Goal: Check status

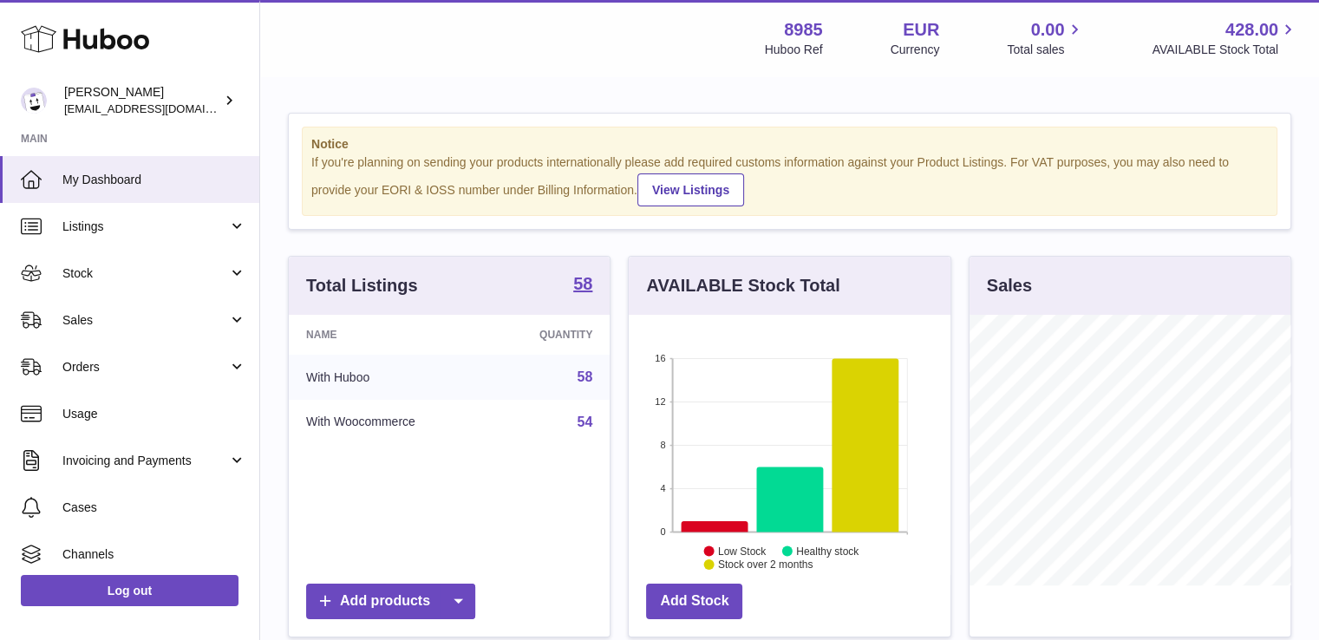
scroll to position [271, 322]
click at [703, 526] on icon at bounding box center [715, 526] width 67 height 11
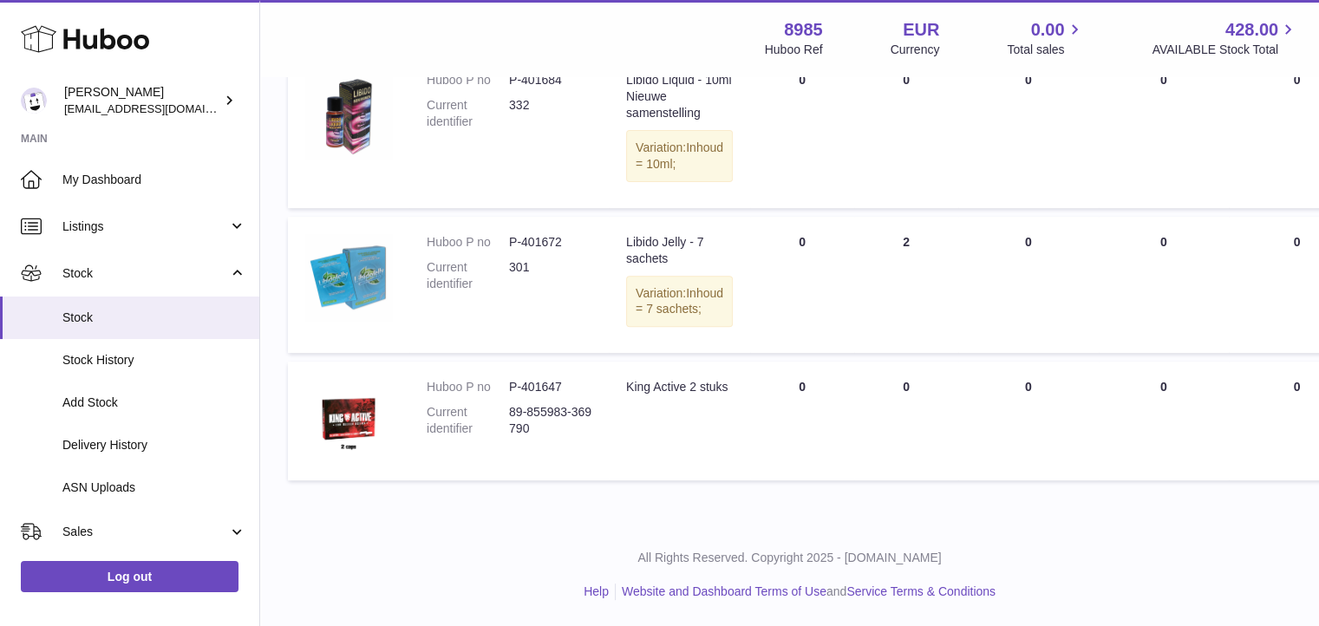
scroll to position [682, 0]
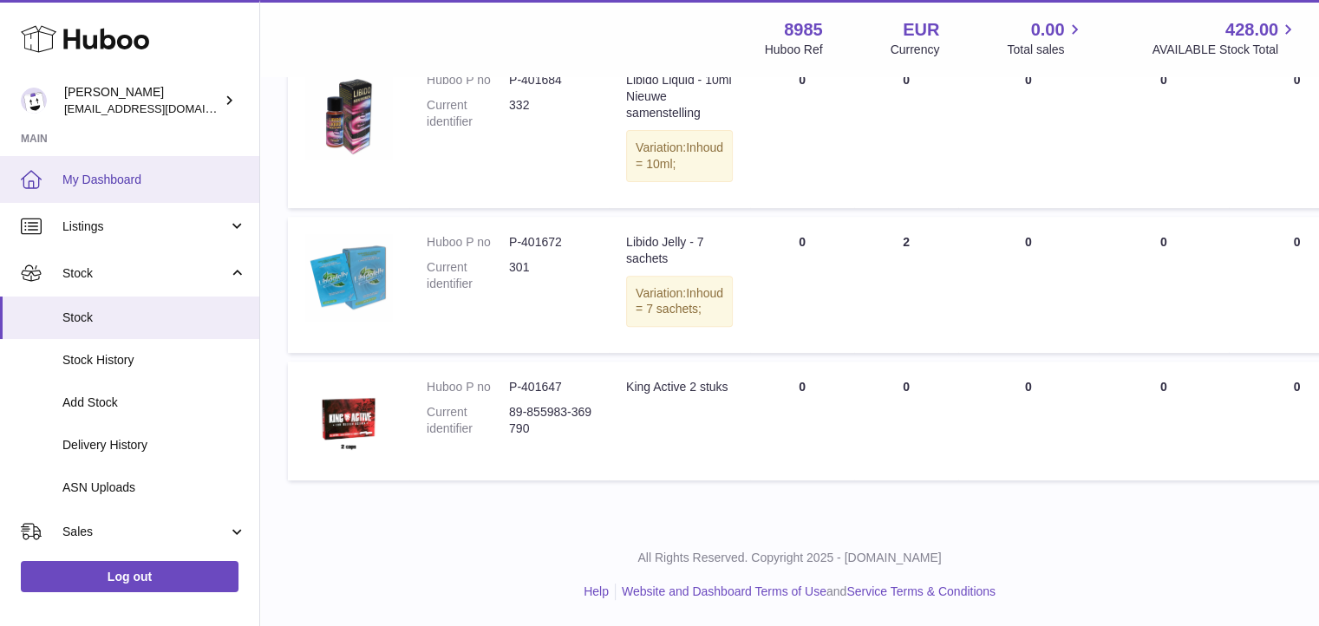
click at [149, 177] on span "My Dashboard" at bounding box center [154, 180] width 184 height 16
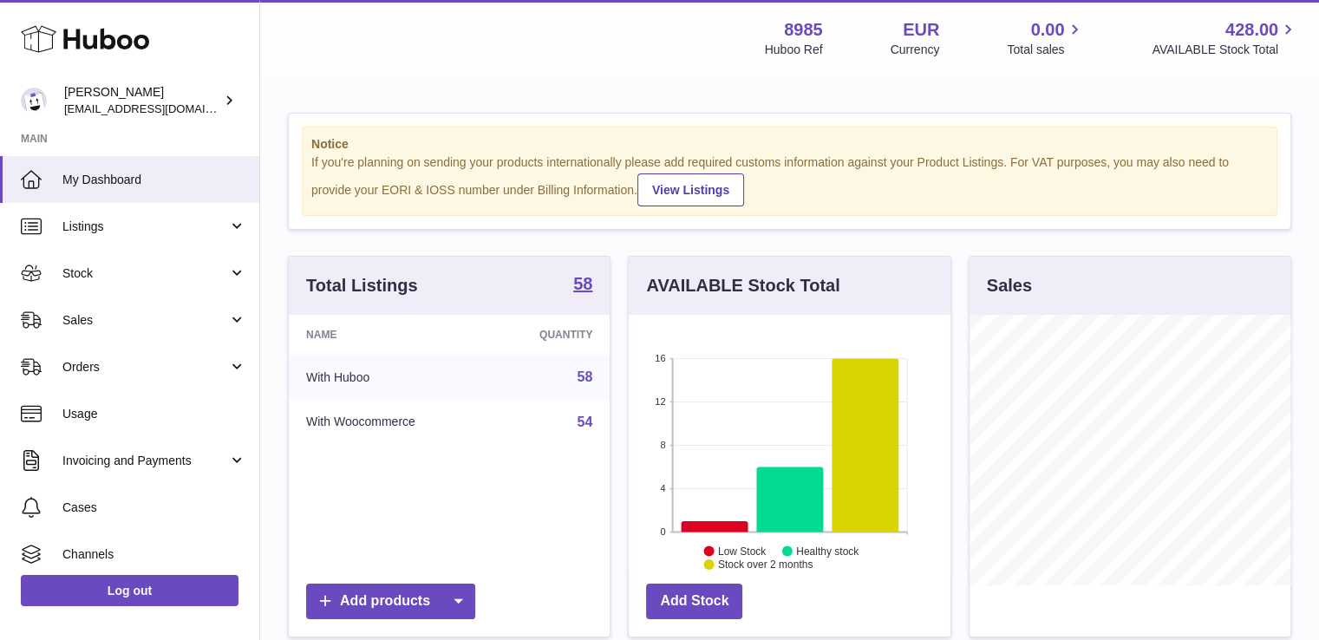
scroll to position [271, 322]
click at [780, 501] on icon at bounding box center [790, 499] width 67 height 65
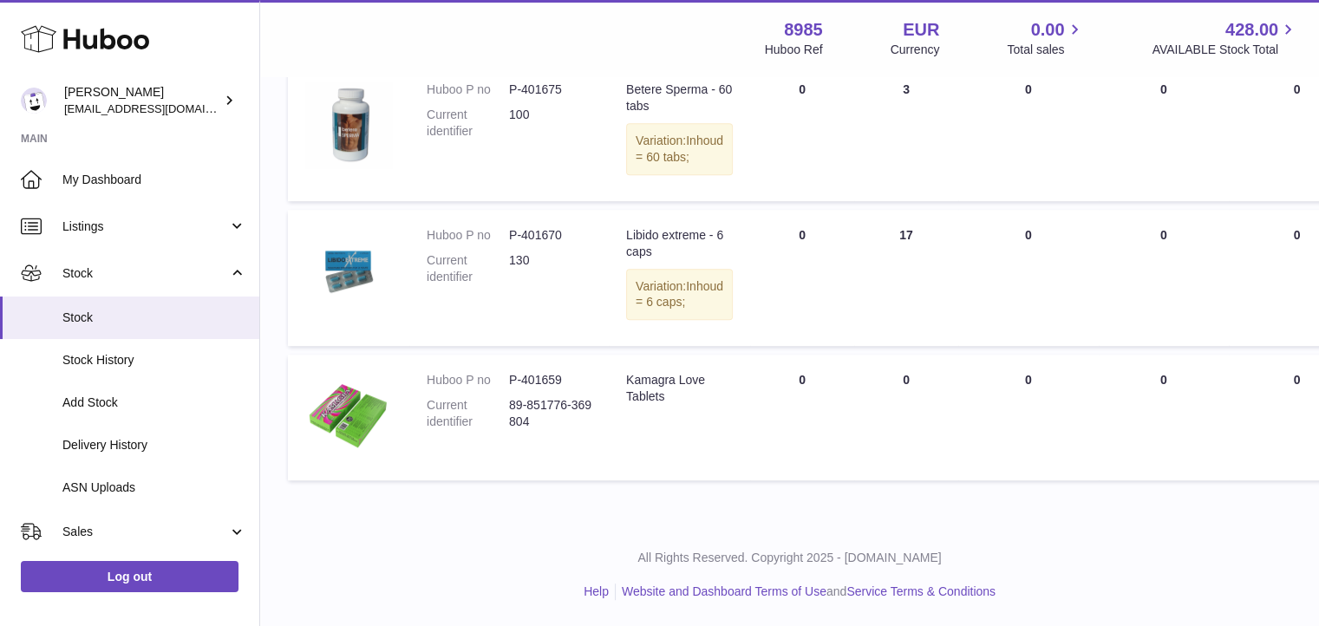
scroll to position [859, 0]
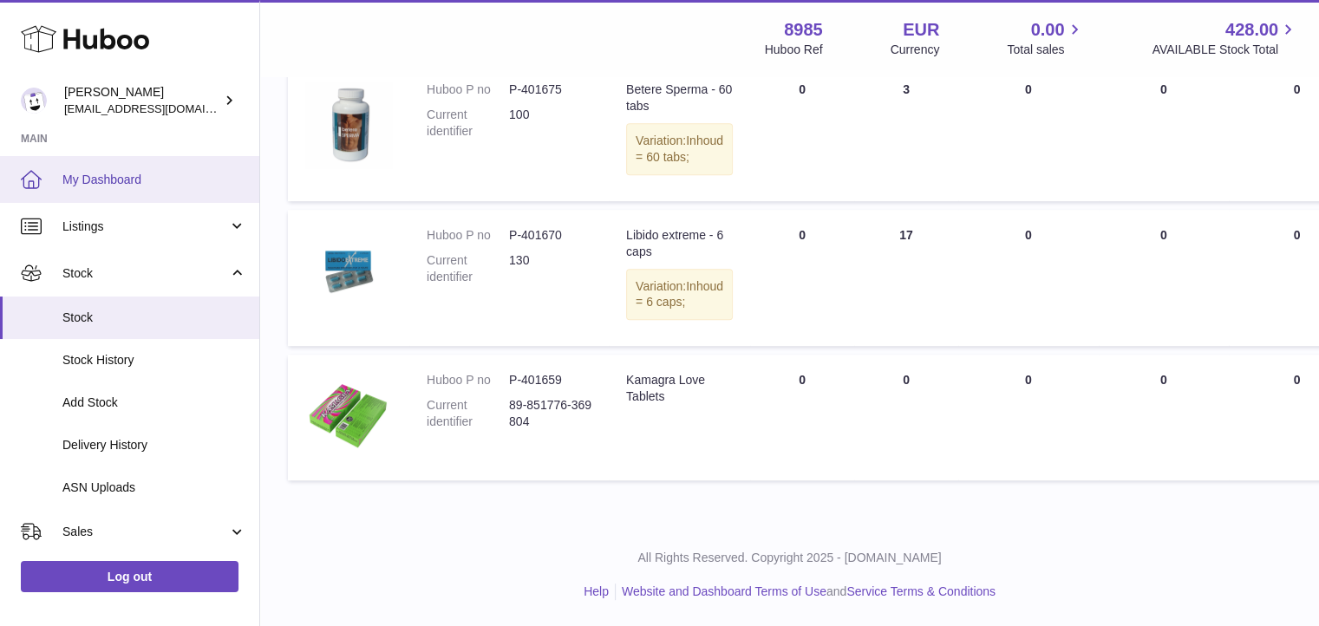
click at [94, 174] on span "My Dashboard" at bounding box center [154, 180] width 184 height 16
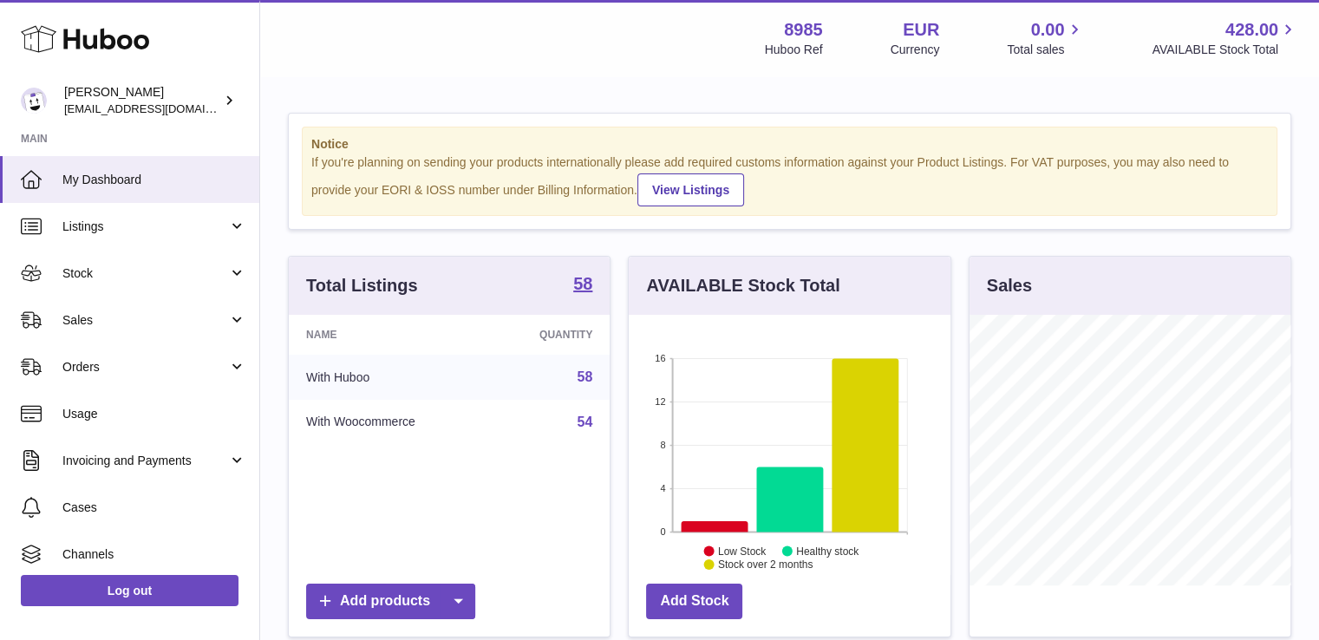
scroll to position [271, 322]
click at [857, 421] on icon at bounding box center [866, 444] width 67 height 173
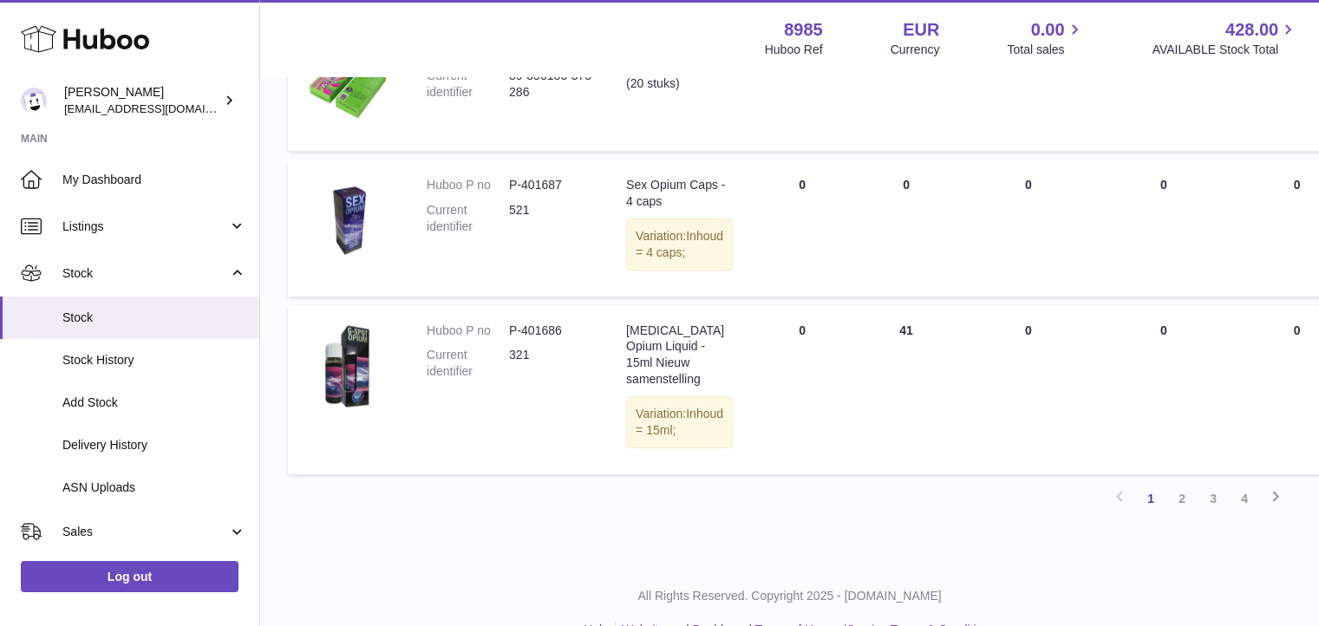
scroll to position [1284, 0]
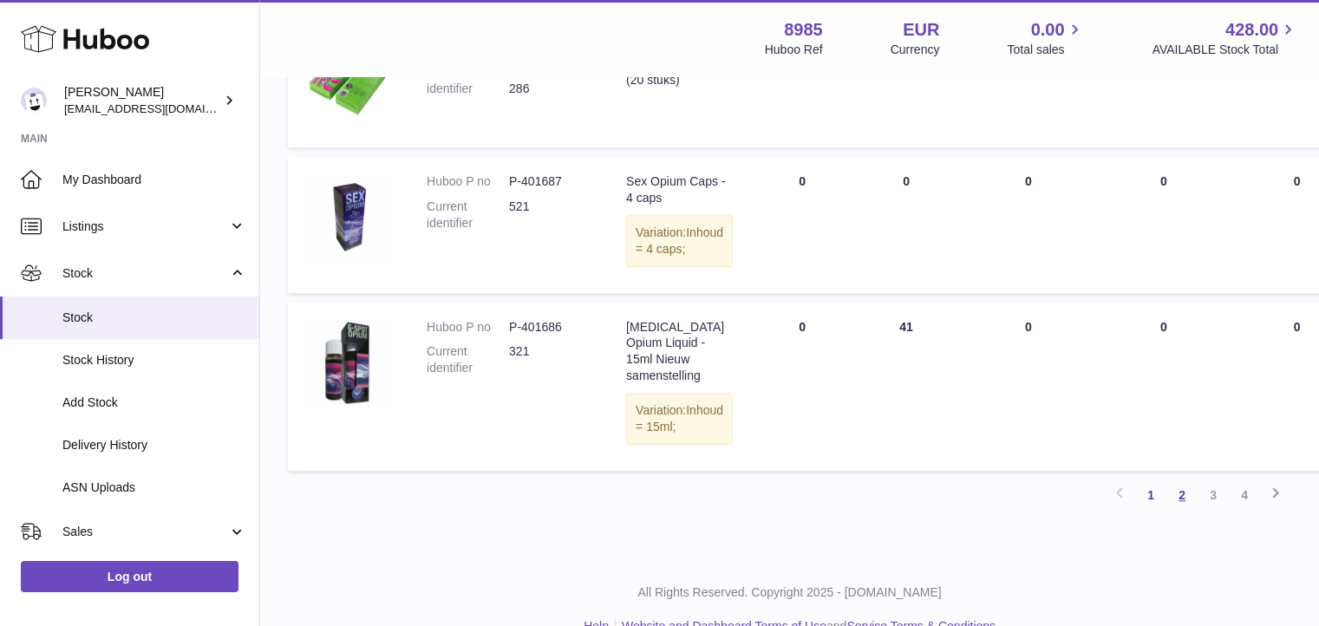
click at [1180, 511] on link "2" at bounding box center [1182, 495] width 31 height 31
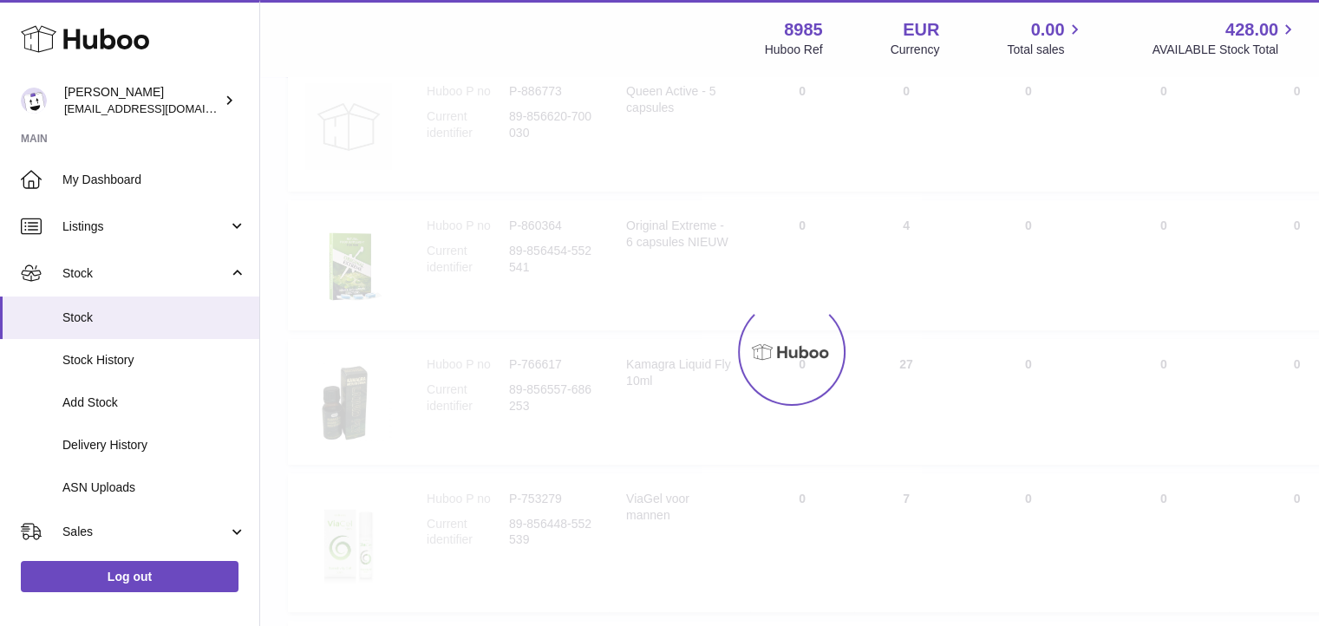
scroll to position [78, 0]
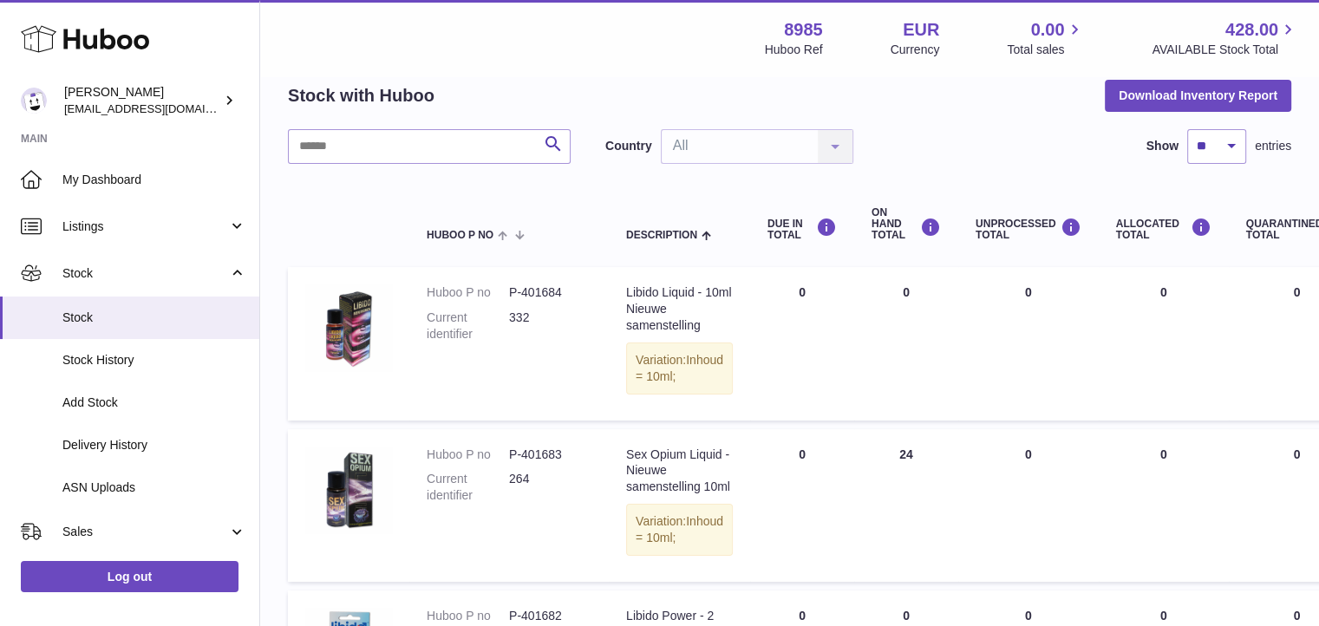
click at [1180, 521] on td "ALLOCATED Total 0" at bounding box center [1164, 505] width 130 height 153
click at [1319, 582] on td "QUARANTINED Total 0" at bounding box center [1297, 505] width 137 height 153
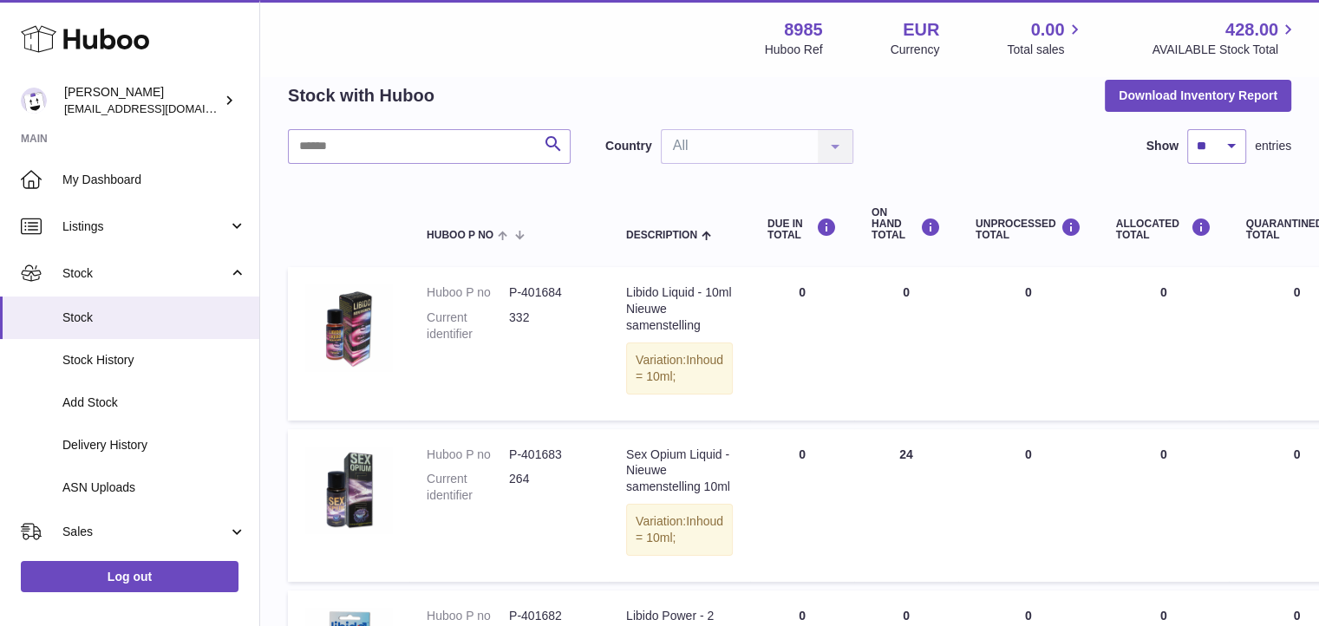
click at [1319, 582] on td "QUARANTINED Total 0" at bounding box center [1297, 505] width 137 height 153
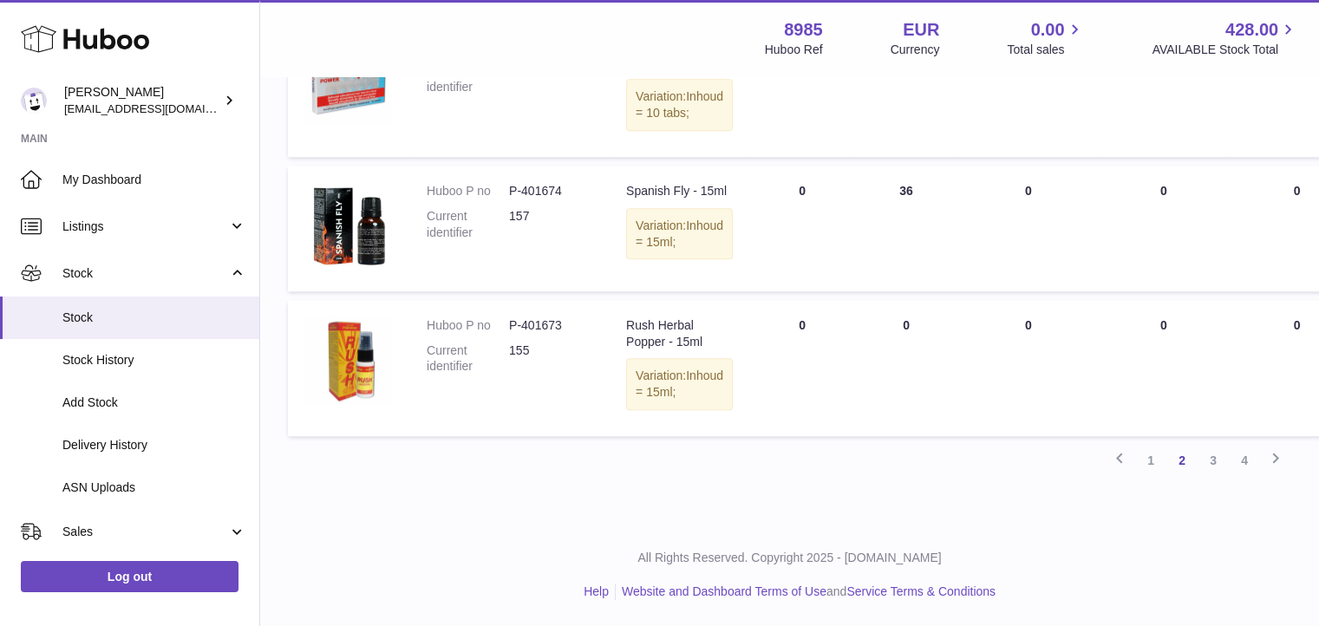
scroll to position [1559, 0]
click at [1215, 459] on link "3" at bounding box center [1213, 460] width 31 height 31
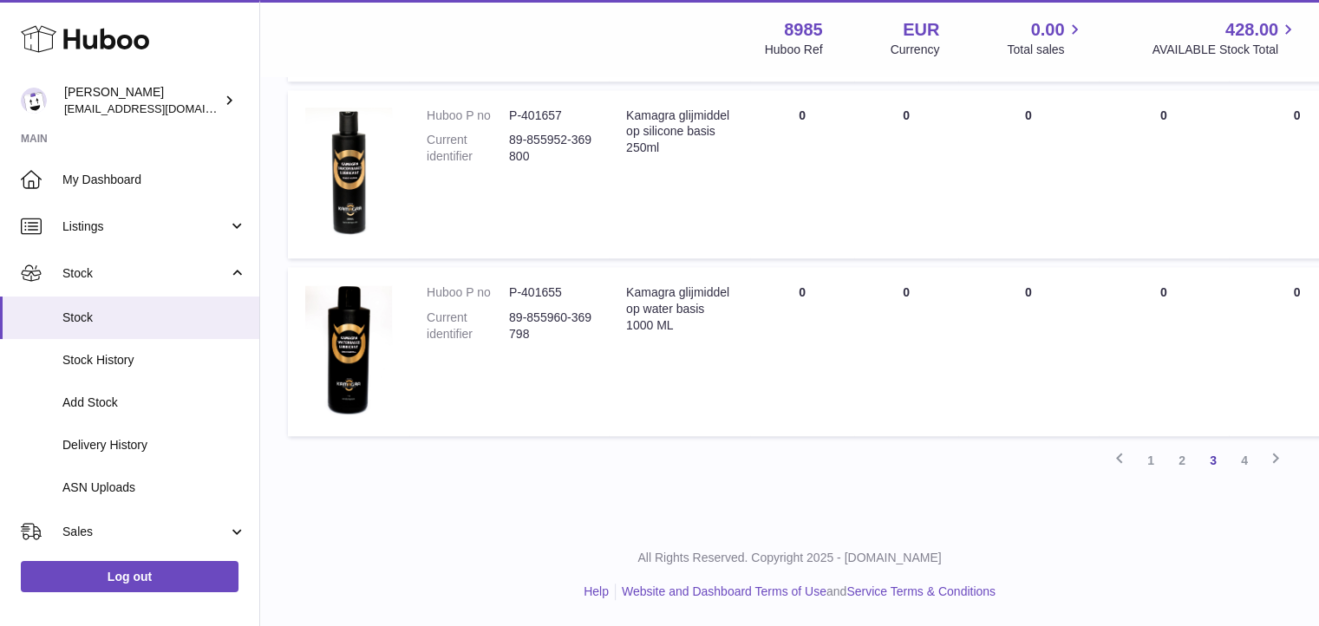
scroll to position [1640, 0]
click at [1246, 476] on link "4" at bounding box center [1244, 460] width 31 height 31
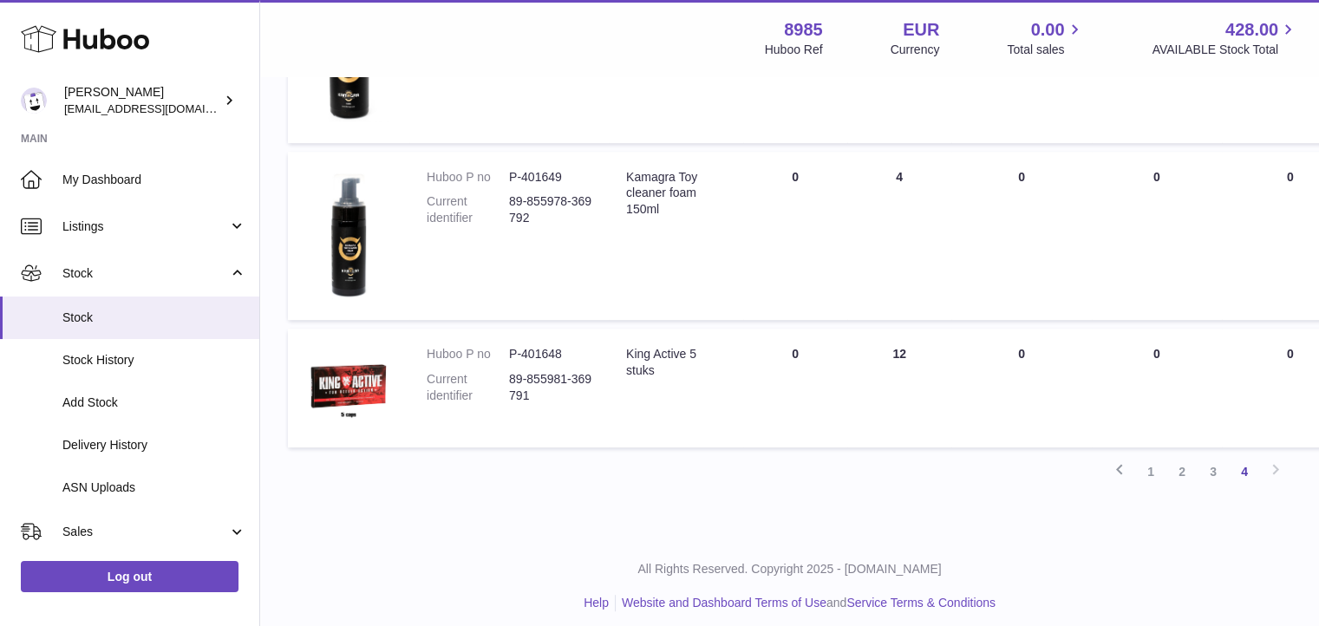
scroll to position [911, 0]
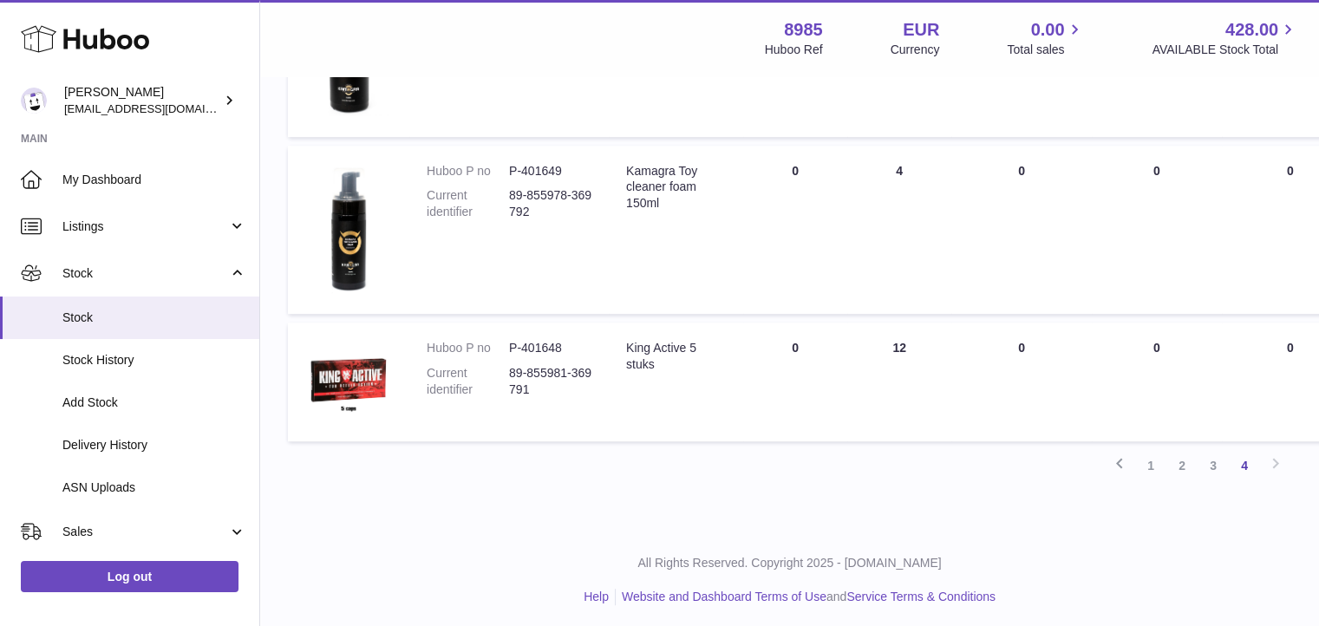
click at [1280, 462] on div "Previous 1 2 3 4 Next" at bounding box center [790, 465] width 1004 height 31
